Goal: Book appointment/travel/reservation

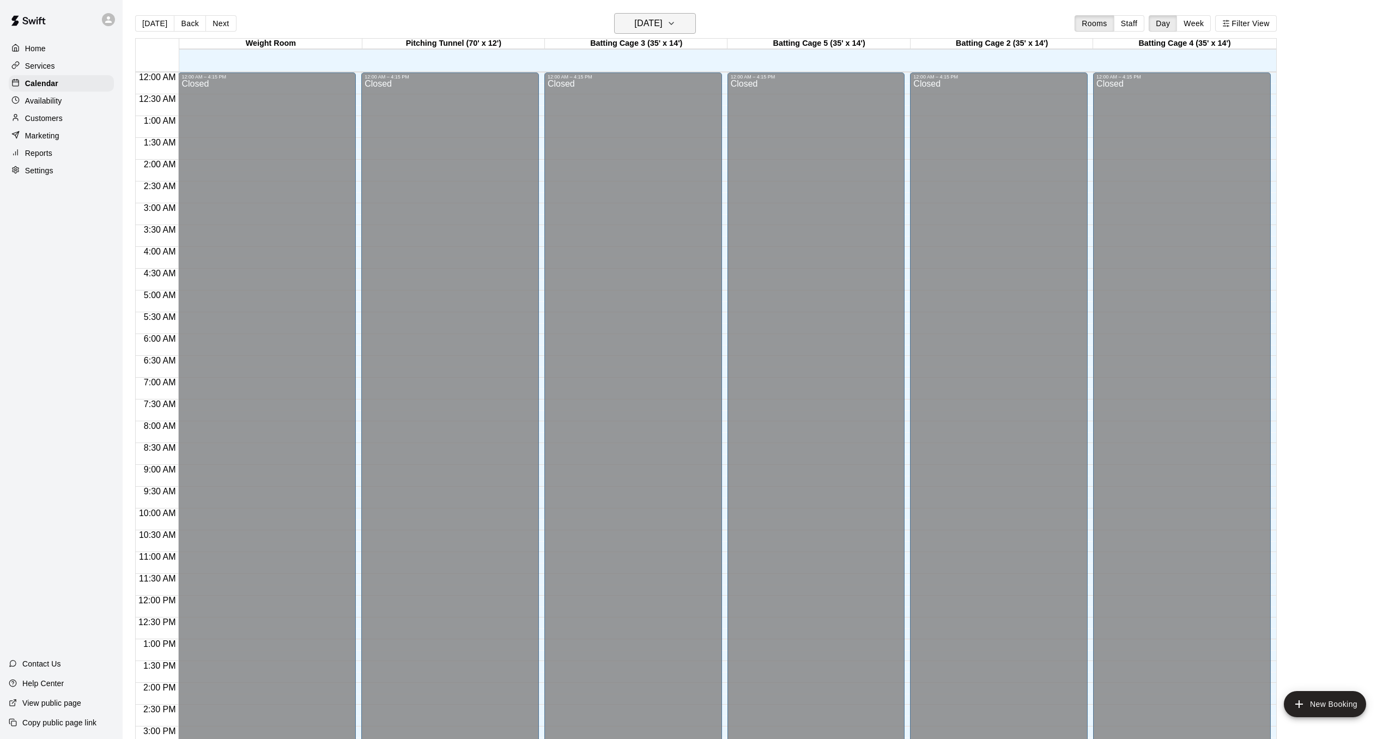
click at [683, 21] on button "[DATE]" at bounding box center [655, 23] width 82 height 21
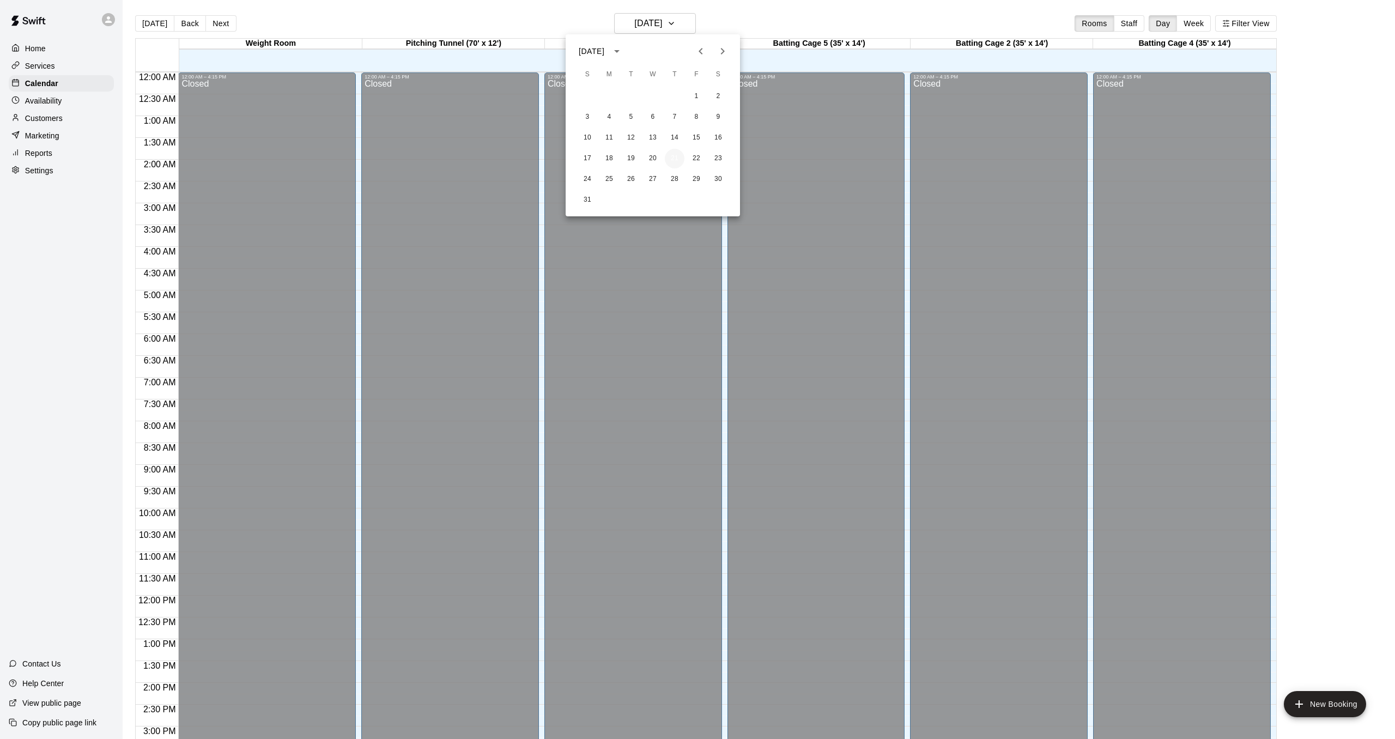
click at [672, 159] on button "21" at bounding box center [675, 159] width 20 height 20
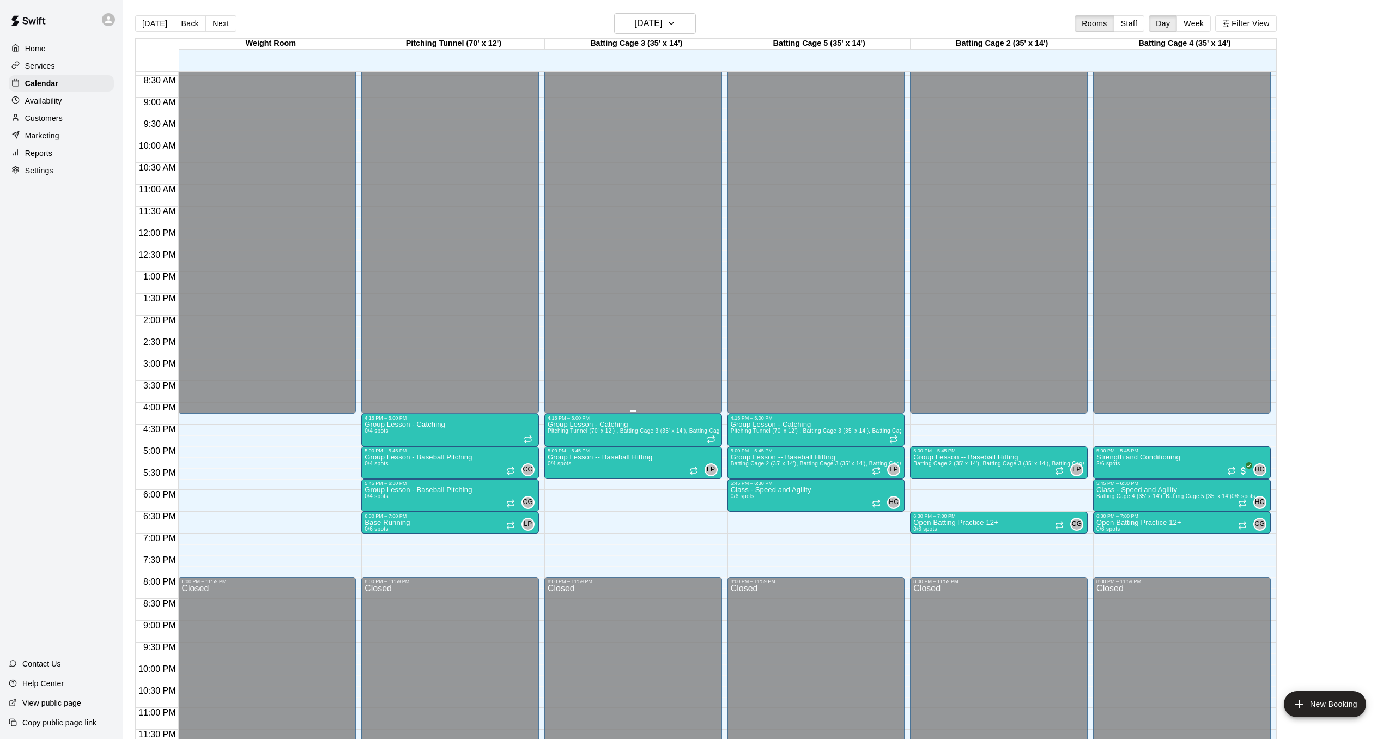
scroll to position [368, 0]
click at [721, 466] on img "edit" at bounding box center [1107, 490] width 13 height 13
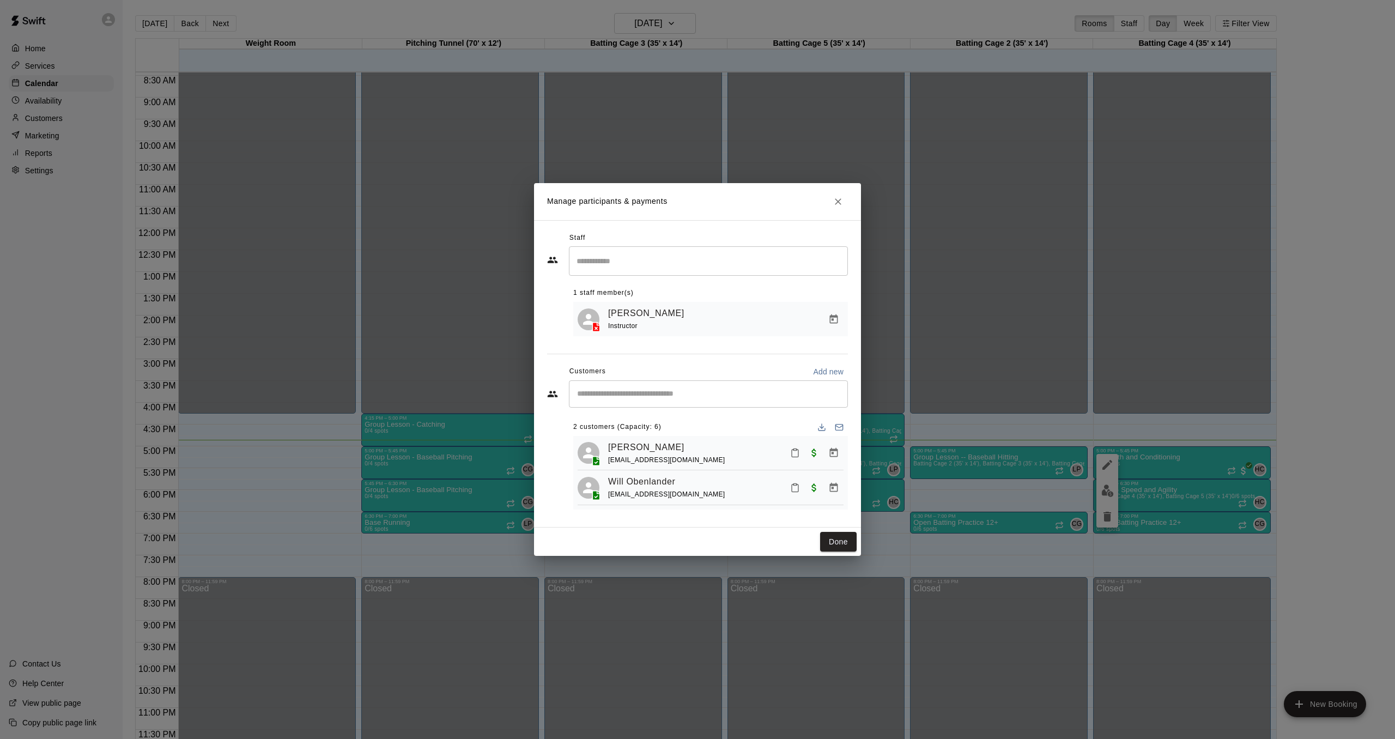
click at [721, 404] on div "​" at bounding box center [708, 393] width 279 height 27
type input "*****"
click at [721, 466] on div "[PERSON_NAME] [EMAIL_ADDRESS][DOMAIN_NAME]" at bounding box center [719, 459] width 240 height 23
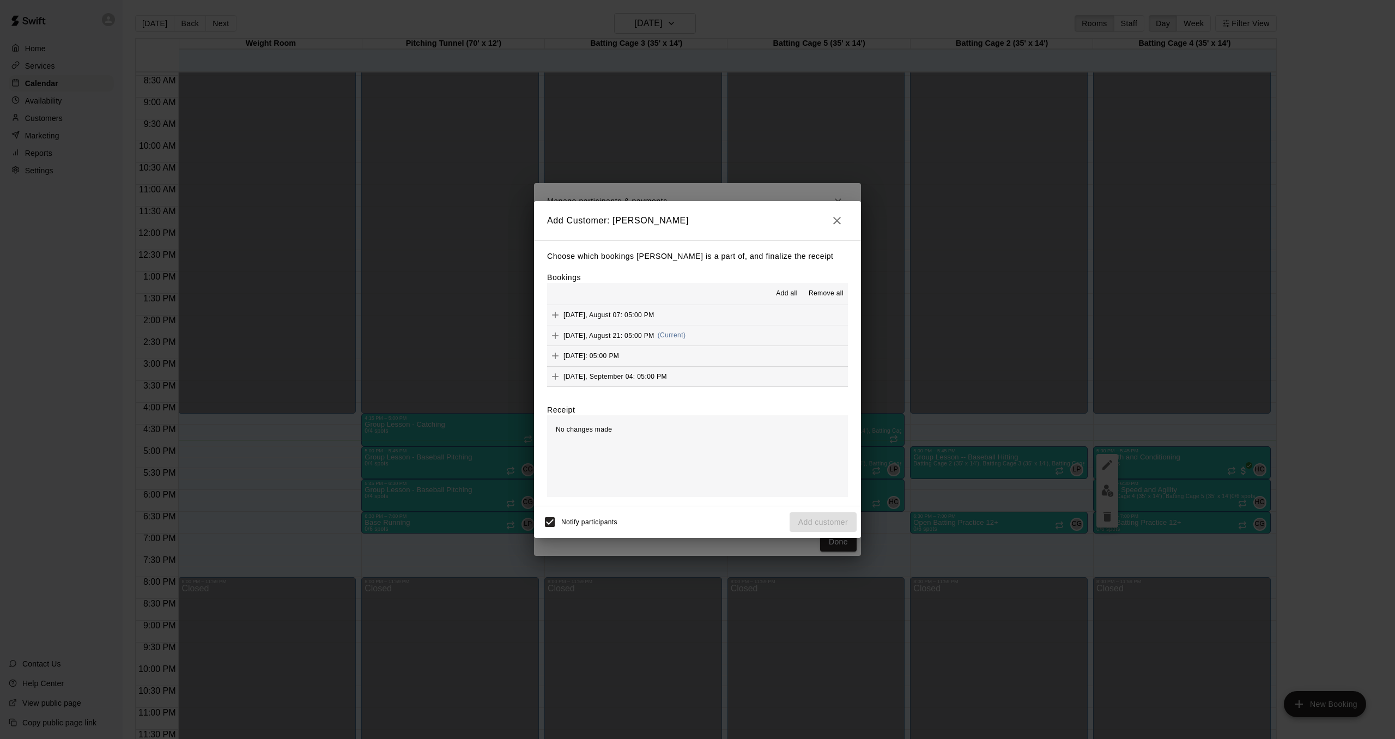
click at [721, 336] on button "[DATE], August 21: 05:00 PM (Current)" at bounding box center [697, 335] width 301 height 20
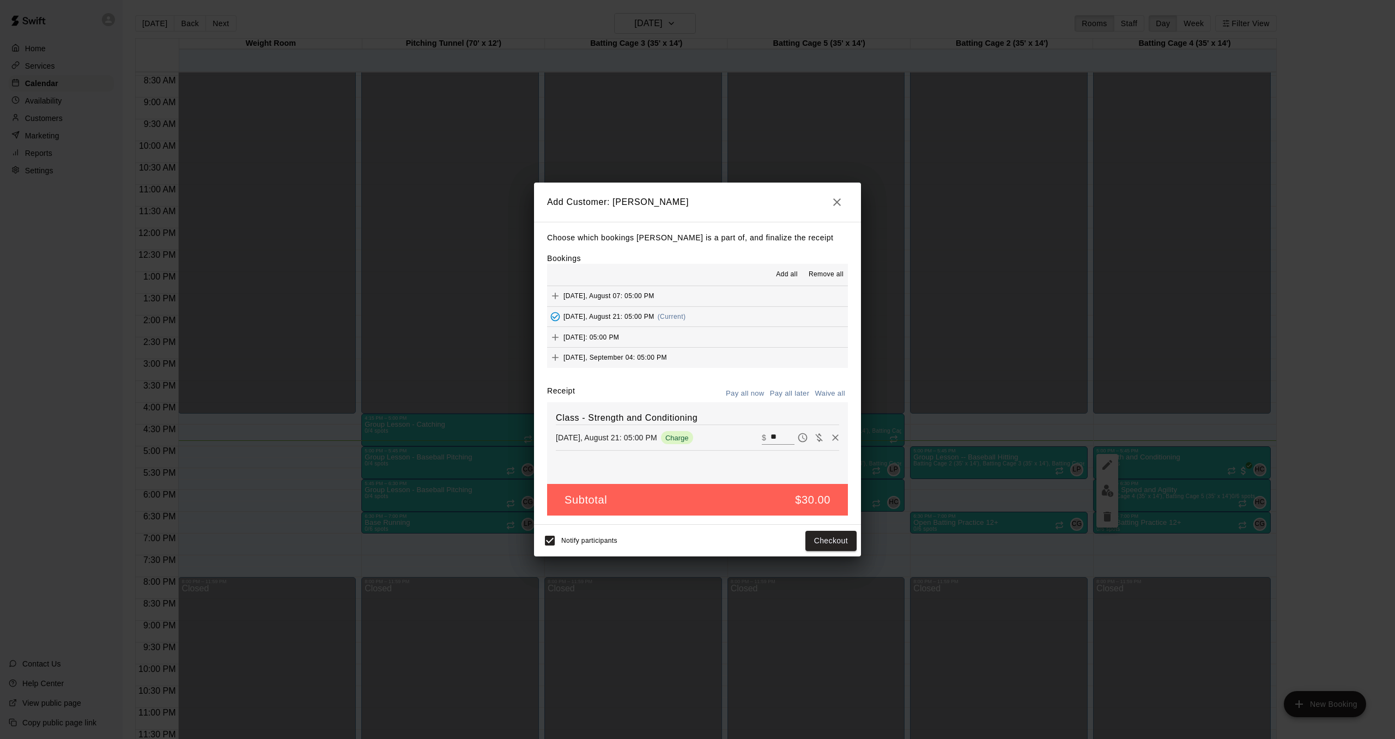
click at [721, 393] on button "Pay all later" at bounding box center [789, 393] width 45 height 17
click at [721, 205] on icon "button" at bounding box center [837, 202] width 8 height 8
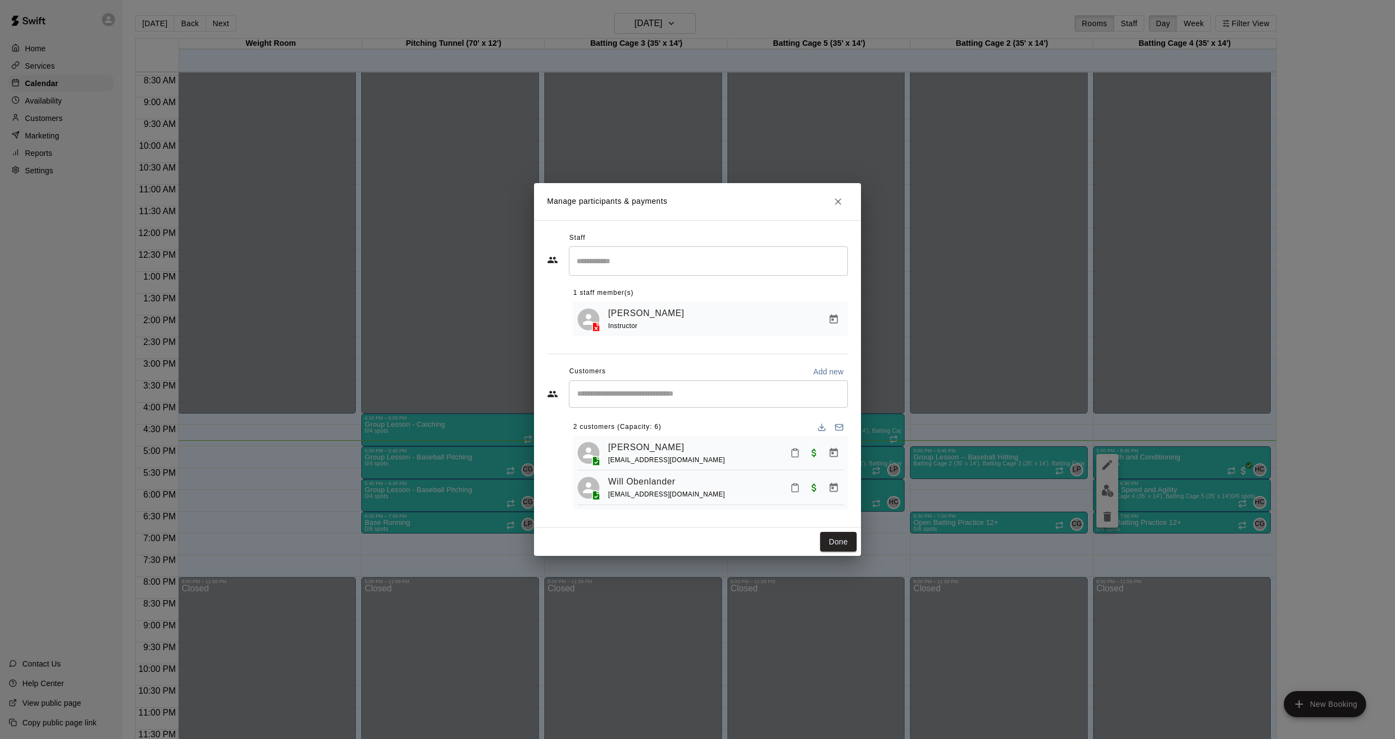
click at [721, 205] on icon "Close" at bounding box center [837, 201] width 11 height 11
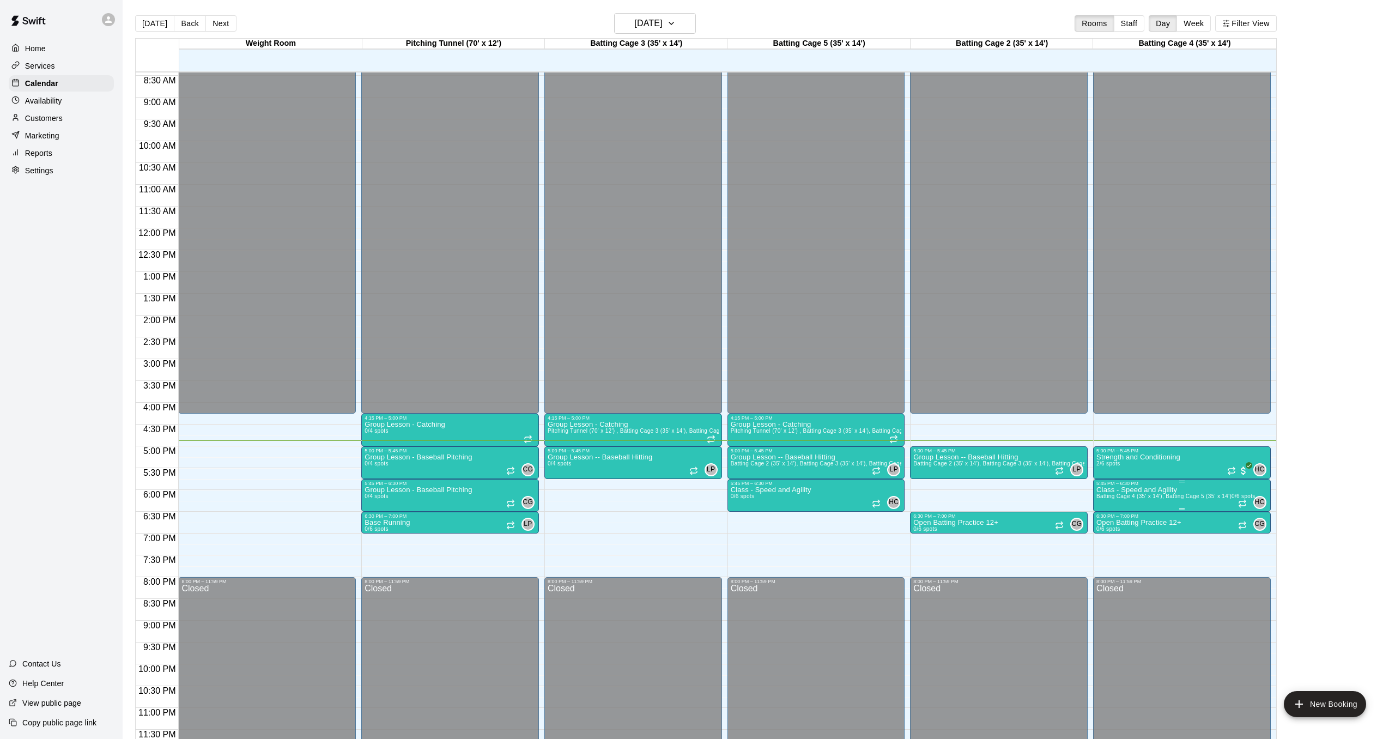
click at [721, 466] on span "Batting Cage 4 (35' x 14'), Batting Cage 5 (35' x 14')" at bounding box center [1163, 496] width 135 height 6
click at [721, 466] on div at bounding box center [697, 369] width 1395 height 739
click at [721, 466] on span "Batting Cage 4 (35' x 14'), Batting Cage 5 (35' x 14')" at bounding box center [1163, 496] width 135 height 6
click at [721, 466] on img "edit" at bounding box center [1107, 530] width 13 height 13
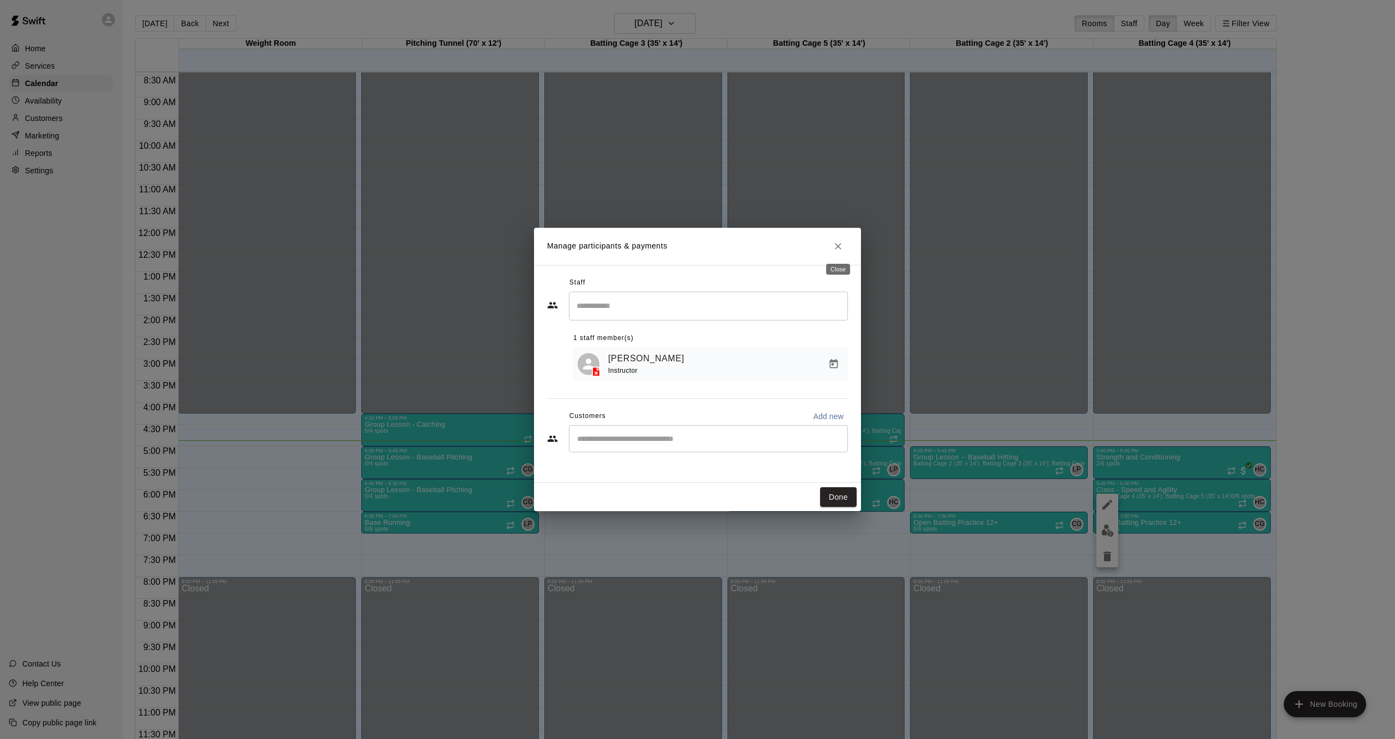
click at [721, 253] on button "Close" at bounding box center [838, 246] width 20 height 20
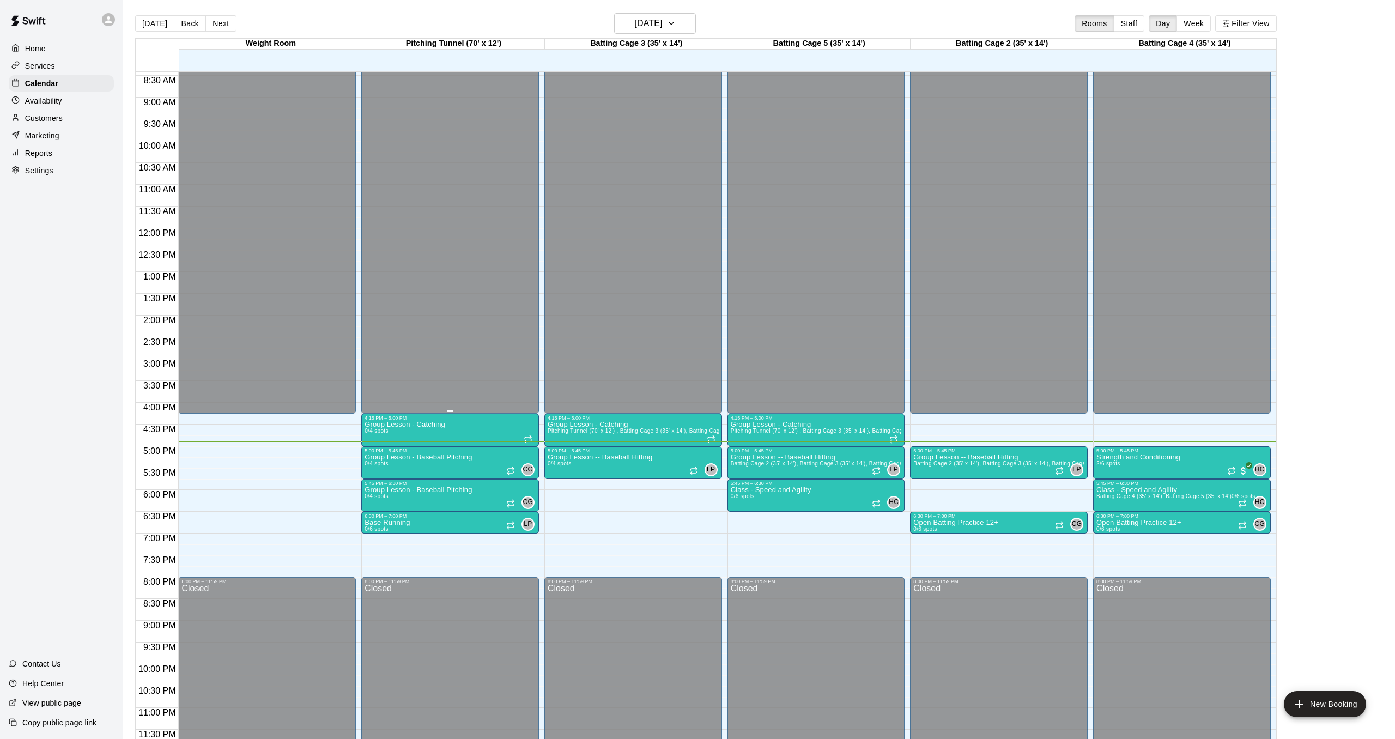
scroll to position [368, 0]
